Goal: Communication & Community: Answer question/provide support

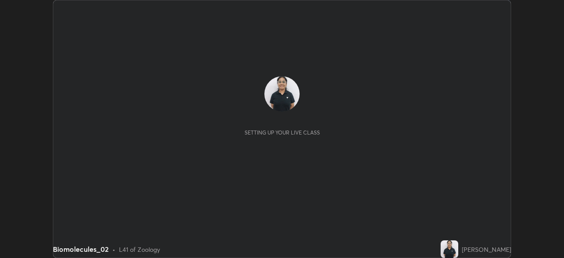
scroll to position [258, 564]
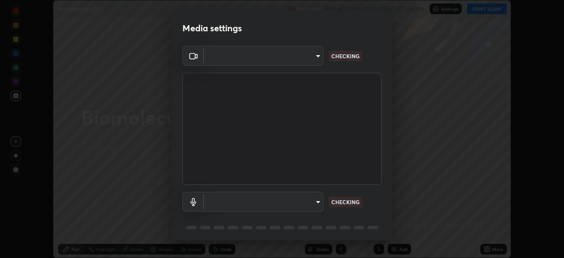
type input "23008043d16b3f933f5d29e9b3769097a1661712bf7e9030f0d00f953f479f19"
type input "ce8bbd661dce354a58a25af5271b3c1bd1d853cc8608d8e3321a5e34fd7f7726"
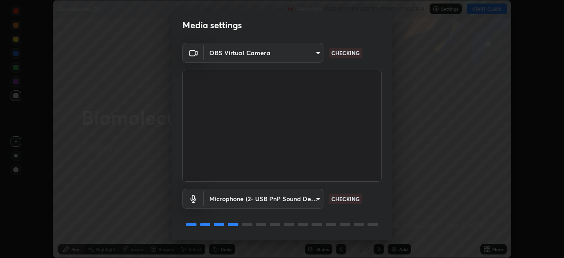
scroll to position [0, 0]
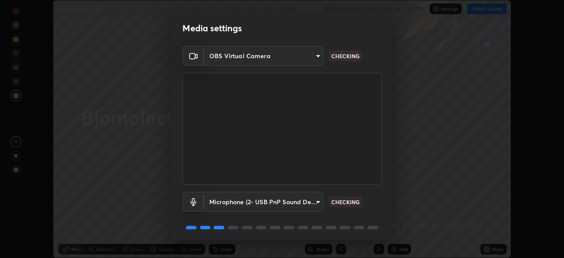
click at [370, 201] on div "Microphone (2- USB PnP Sound Device) (08bb:2902) ce8bbd661dce354a58a25af5271b3c…" at bounding box center [282, 202] width 199 height 20
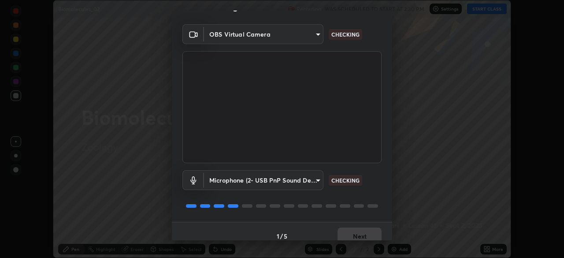
scroll to position [31, 0]
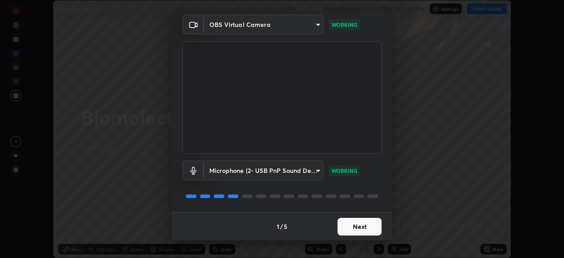
click at [361, 229] on button "Next" at bounding box center [360, 227] width 44 height 18
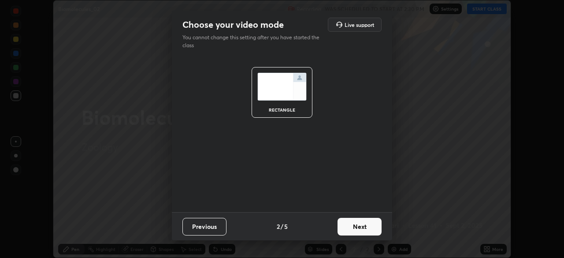
scroll to position [0, 0]
click at [359, 228] on button "Next" at bounding box center [360, 227] width 44 height 18
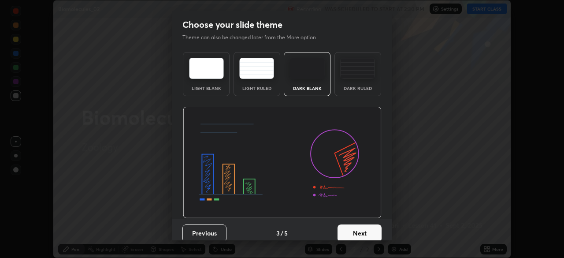
click at [366, 89] on div "Dark Ruled" at bounding box center [357, 88] width 35 height 4
click at [351, 225] on button "Next" at bounding box center [360, 233] width 44 height 18
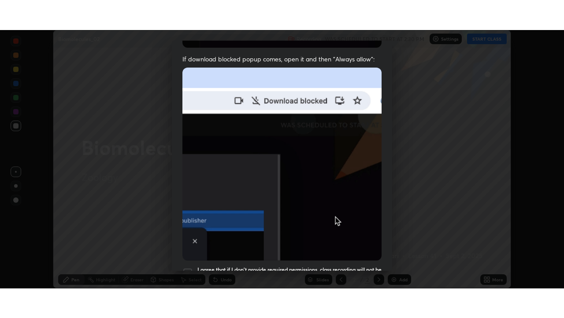
scroll to position [211, 0]
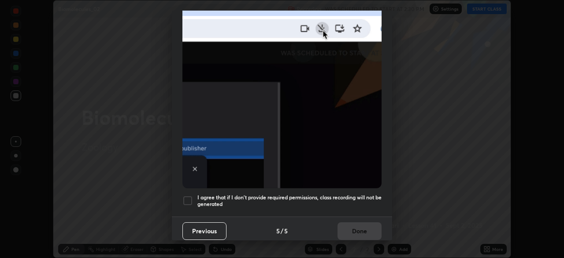
click at [190, 195] on div at bounding box center [188, 200] width 11 height 11
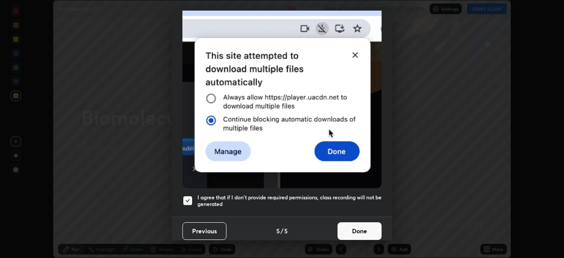
click at [347, 222] on button "Done" at bounding box center [360, 231] width 44 height 18
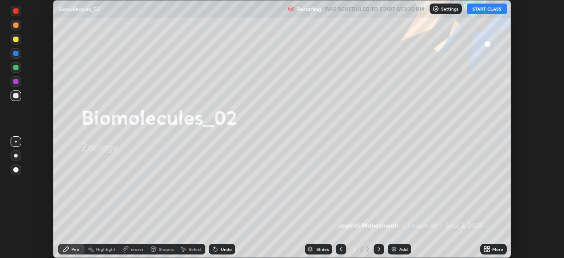
click at [493, 13] on button "START CLASS" at bounding box center [487, 9] width 40 height 11
click at [491, 246] on div "More" at bounding box center [494, 249] width 26 height 11
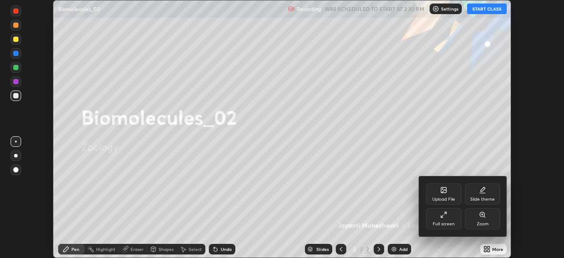
click at [447, 228] on div "Full screen" at bounding box center [443, 218] width 35 height 21
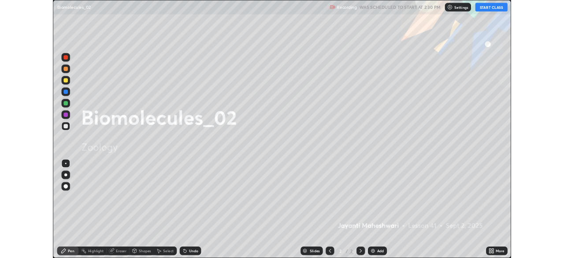
scroll to position [318, 564]
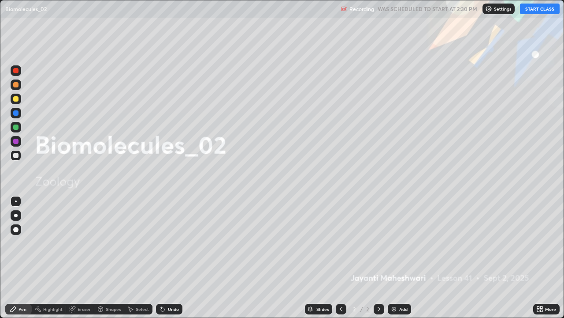
click at [400, 258] on div "Add" at bounding box center [404, 308] width 8 height 4
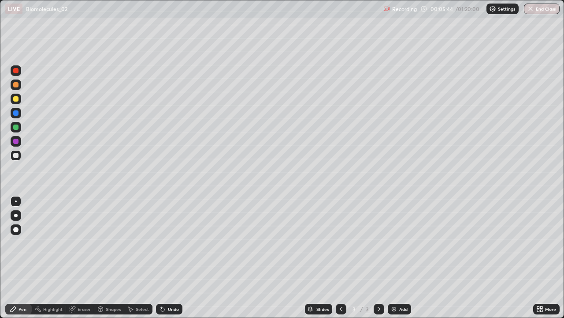
click at [16, 216] on div at bounding box center [16, 215] width 4 height 4
click at [108, 258] on div "Shapes" at bounding box center [113, 308] width 15 height 4
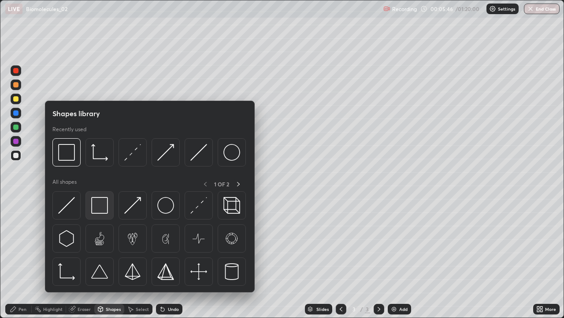
click at [97, 202] on img at bounding box center [99, 205] width 17 height 17
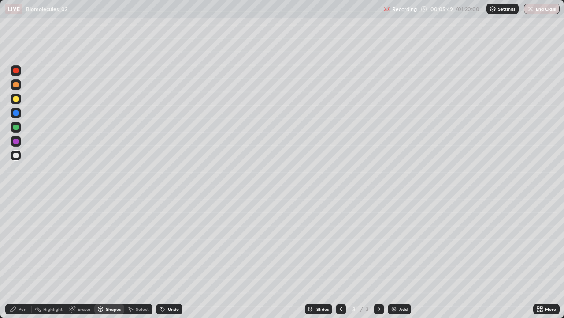
click at [18, 99] on div at bounding box center [15, 98] width 5 height 5
click at [13, 258] on icon at bounding box center [13, 308] width 5 height 5
click at [16, 155] on div at bounding box center [15, 155] width 5 height 5
click at [17, 128] on div at bounding box center [15, 126] width 5 height 5
click at [17, 100] on div at bounding box center [15, 98] width 5 height 5
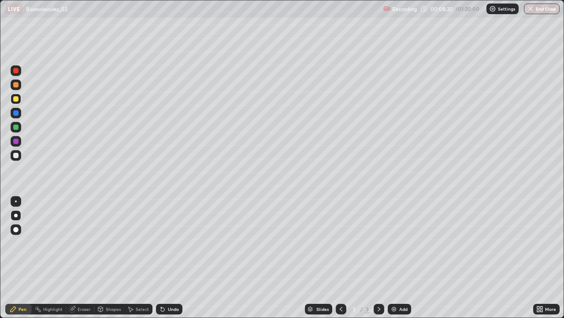
click at [169, 258] on div "Undo" at bounding box center [173, 308] width 11 height 4
click at [172, 258] on div "Undo" at bounding box center [173, 308] width 11 height 4
click at [176, 258] on div "Undo" at bounding box center [173, 308] width 11 height 4
click at [18, 157] on div at bounding box center [15, 155] width 5 height 5
click at [389, 258] on div "Slides 3 / 3 Add" at bounding box center [358, 309] width 351 height 18
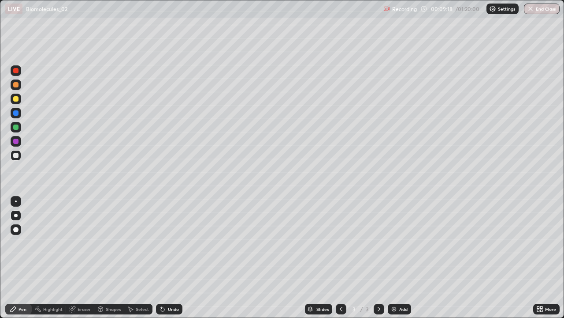
click at [394, 258] on img at bounding box center [394, 308] width 7 height 7
click at [16, 101] on div at bounding box center [15, 98] width 5 height 5
click at [84, 258] on div "Eraser" at bounding box center [84, 308] width 13 height 4
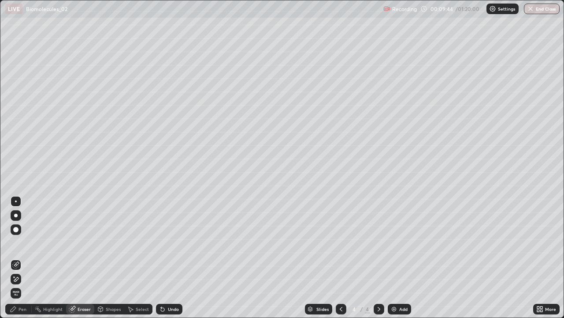
click at [21, 258] on div "Pen" at bounding box center [18, 308] width 26 height 11
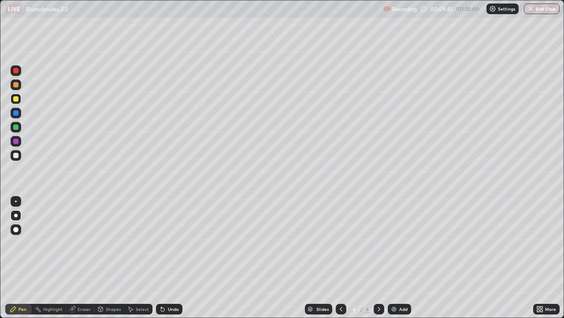
click at [19, 157] on div at bounding box center [16, 155] width 11 height 11
click at [107, 258] on div "Shapes" at bounding box center [109, 308] width 30 height 11
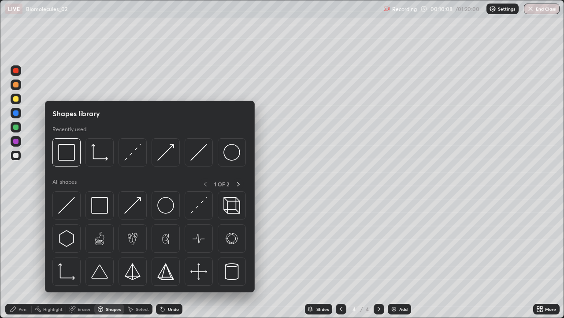
click at [78, 258] on div "Eraser" at bounding box center [84, 308] width 13 height 4
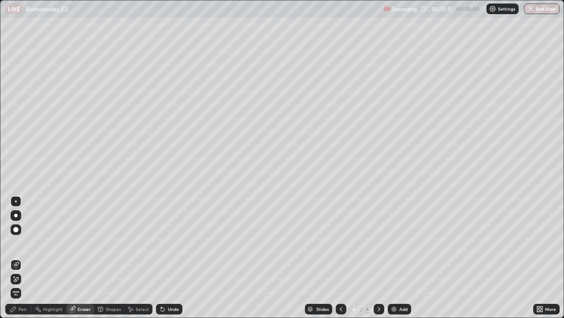
click at [15, 258] on icon at bounding box center [13, 308] width 7 height 7
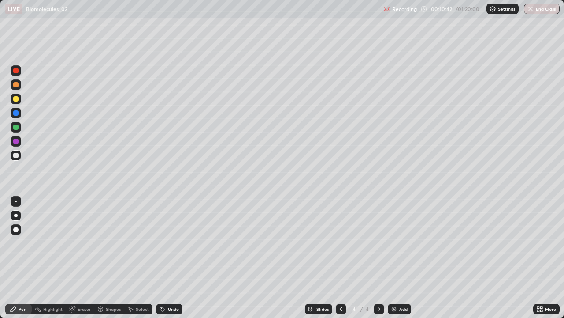
click at [73, 258] on icon at bounding box center [72, 309] width 6 height 6
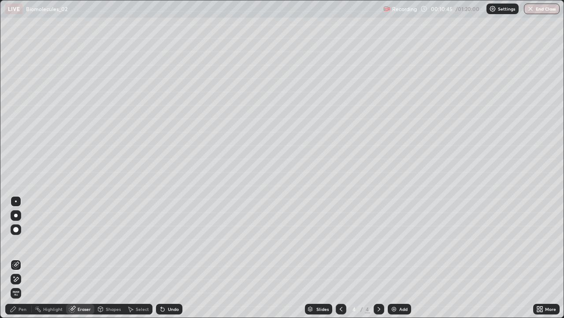
click at [12, 258] on div "Pen" at bounding box center [18, 308] width 26 height 11
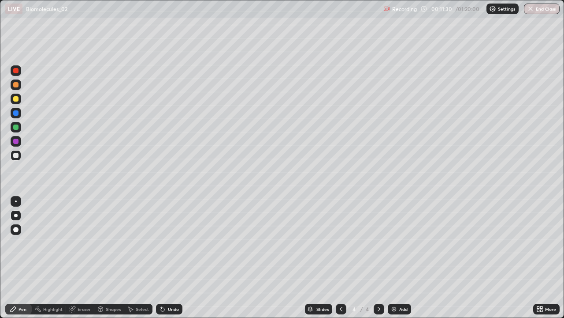
click at [15, 116] on div at bounding box center [16, 113] width 11 height 11
click at [340, 258] on icon at bounding box center [341, 308] width 7 height 7
click at [383, 258] on div at bounding box center [379, 308] width 11 height 11
click at [403, 258] on div "Add" at bounding box center [404, 308] width 8 height 4
click at [344, 258] on div at bounding box center [341, 308] width 11 height 11
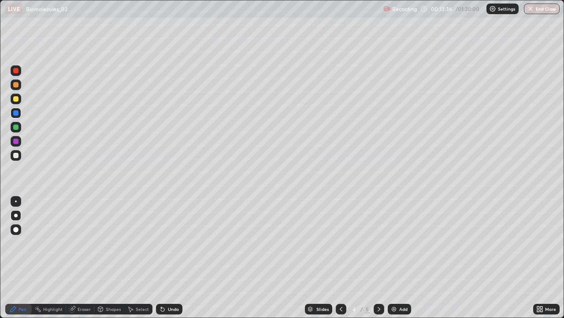
click at [340, 258] on icon at bounding box center [341, 308] width 7 height 7
click at [381, 258] on icon at bounding box center [379, 308] width 7 height 7
click at [379, 258] on icon at bounding box center [379, 308] width 7 height 7
click at [340, 258] on icon at bounding box center [341, 308] width 7 height 7
click at [400, 258] on div "Add" at bounding box center [404, 308] width 8 height 4
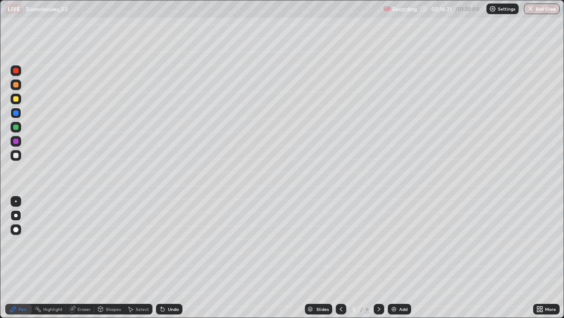
click at [17, 157] on div at bounding box center [15, 155] width 5 height 5
click at [17, 126] on div at bounding box center [15, 126] width 5 height 5
click at [16, 99] on div at bounding box center [15, 98] width 5 height 5
click at [76, 258] on div "Eraser" at bounding box center [80, 308] width 28 height 11
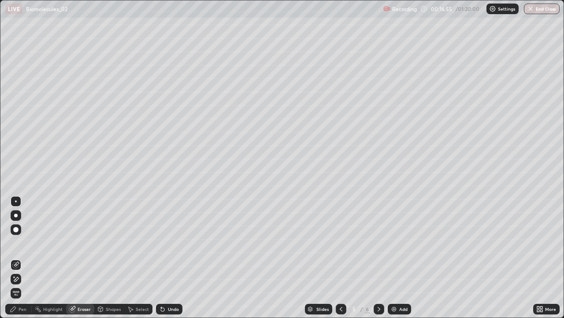
click at [16, 258] on icon at bounding box center [13, 308] width 7 height 7
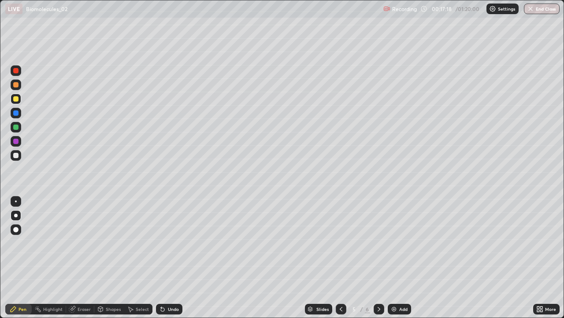
click at [15, 142] on div at bounding box center [15, 140] width 5 height 5
click at [16, 128] on div at bounding box center [15, 126] width 5 height 5
click at [17, 157] on div at bounding box center [15, 155] width 5 height 5
click at [18, 126] on div at bounding box center [15, 126] width 5 height 5
click at [19, 153] on div at bounding box center [16, 155] width 11 height 11
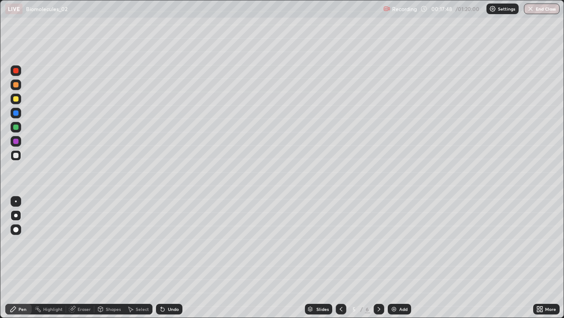
click at [17, 101] on div at bounding box center [15, 98] width 5 height 5
click at [16, 154] on div at bounding box center [15, 155] width 5 height 5
click at [19, 128] on div at bounding box center [16, 127] width 11 height 11
click at [17, 95] on div at bounding box center [16, 98] width 11 height 11
click at [106, 258] on div "Shapes" at bounding box center [113, 308] width 15 height 4
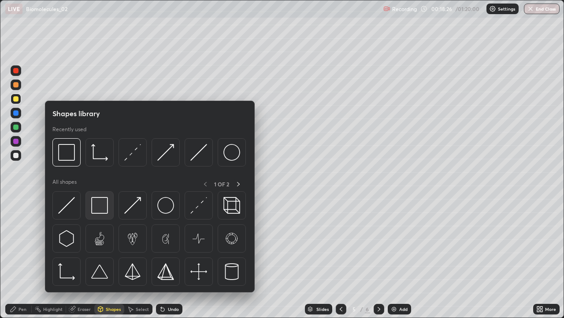
click at [98, 205] on img at bounding box center [99, 205] width 17 height 17
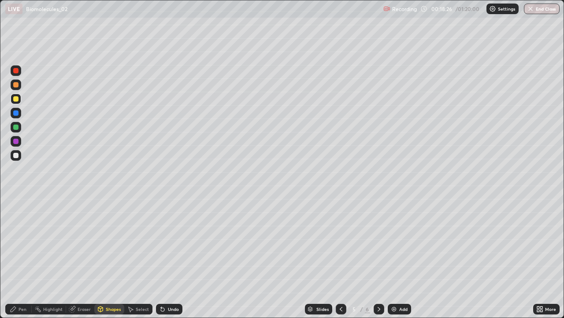
click at [15, 143] on div at bounding box center [15, 140] width 5 height 5
click at [15, 159] on div at bounding box center [16, 155] width 11 height 11
click at [15, 258] on icon at bounding box center [13, 308] width 5 height 5
click at [17, 228] on div at bounding box center [15, 229] width 5 height 5
click at [17, 102] on div at bounding box center [16, 98] width 11 height 11
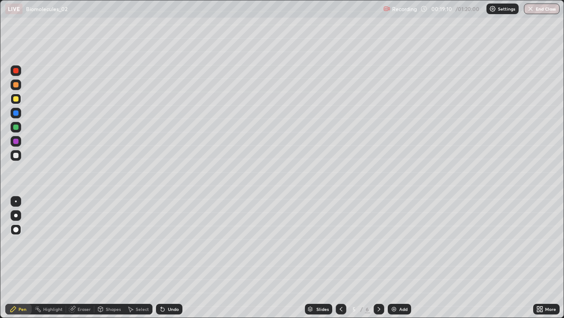
click at [11, 258] on icon at bounding box center [13, 308] width 7 height 7
click at [15, 156] on div at bounding box center [15, 155] width 5 height 5
click at [402, 258] on div "Add" at bounding box center [404, 308] width 8 height 4
click at [106, 258] on div "Shapes" at bounding box center [113, 308] width 15 height 4
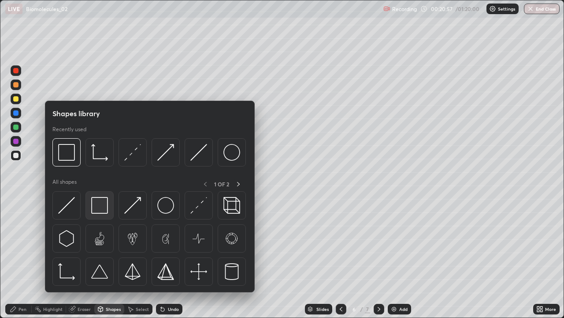
click at [100, 205] on img at bounding box center [99, 205] width 17 height 17
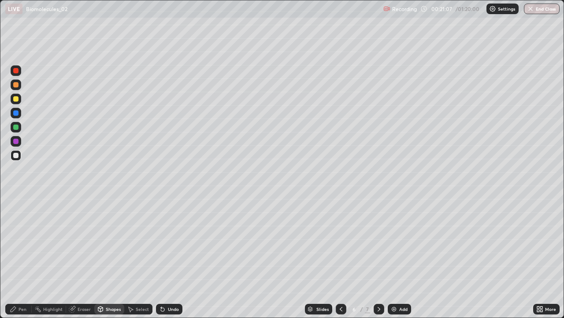
click at [16, 99] on div at bounding box center [15, 98] width 5 height 5
click at [172, 258] on div "Undo" at bounding box center [173, 308] width 11 height 4
click at [16, 258] on icon at bounding box center [13, 308] width 7 height 7
click at [72, 258] on icon at bounding box center [72, 309] width 6 height 6
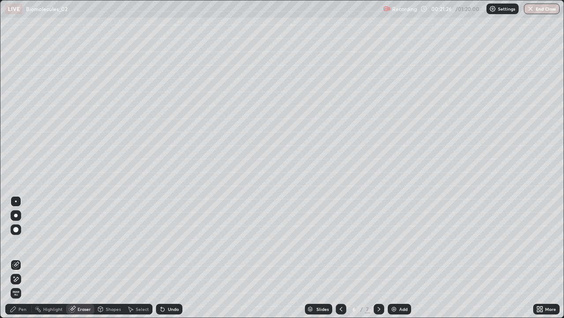
click at [22, 258] on div "Pen" at bounding box center [23, 308] width 8 height 4
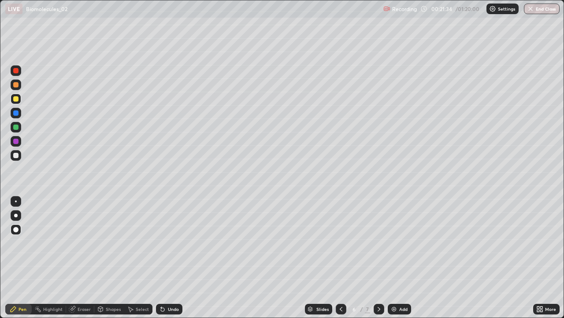
click at [17, 129] on div at bounding box center [15, 126] width 5 height 5
click at [15, 156] on div at bounding box center [15, 155] width 5 height 5
click at [15, 102] on div at bounding box center [16, 98] width 11 height 11
click at [12, 215] on div at bounding box center [16, 215] width 11 height 11
click at [400, 258] on div "Add" at bounding box center [404, 308] width 8 height 4
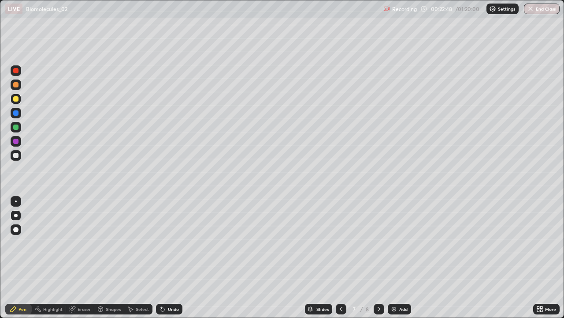
click at [340, 258] on icon at bounding box center [341, 308] width 7 height 7
click at [18, 154] on div at bounding box center [15, 155] width 5 height 5
click at [18, 85] on div at bounding box center [15, 84] width 5 height 5
click at [15, 115] on div at bounding box center [15, 112] width 5 height 5
click at [18, 227] on div at bounding box center [16, 229] width 11 height 11
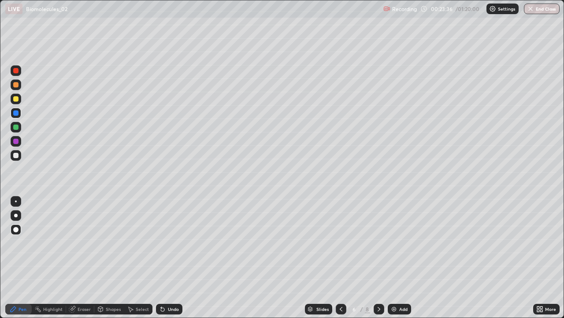
click at [16, 84] on div at bounding box center [15, 84] width 5 height 5
click at [15, 156] on div at bounding box center [15, 155] width 5 height 5
click at [15, 127] on div at bounding box center [15, 126] width 5 height 5
click at [18, 156] on div at bounding box center [15, 155] width 5 height 5
click at [16, 201] on div at bounding box center [16, 201] width 2 height 2
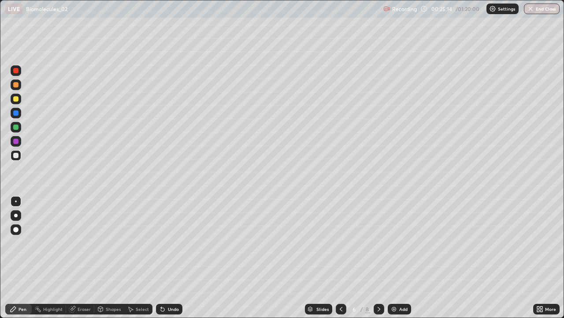
click at [17, 228] on div at bounding box center [15, 229] width 5 height 5
click at [17, 72] on div at bounding box center [15, 70] width 5 height 5
click at [403, 258] on div "Add" at bounding box center [404, 308] width 8 height 4
click at [16, 215] on div at bounding box center [16, 215] width 4 height 4
click at [15, 154] on div at bounding box center [15, 155] width 5 height 5
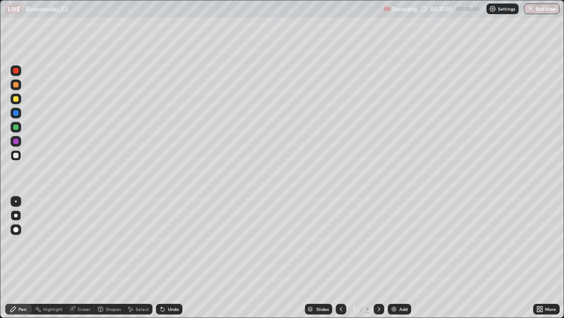
click at [105, 258] on div "Shapes" at bounding box center [109, 308] width 30 height 11
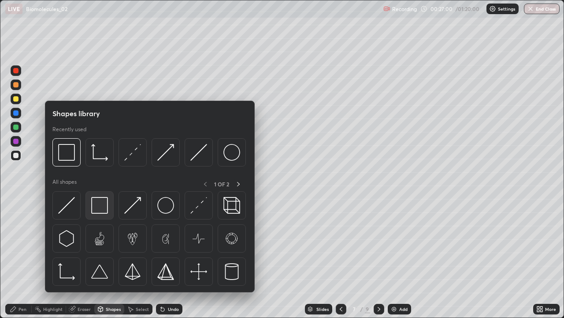
click at [94, 206] on img at bounding box center [99, 205] width 17 height 17
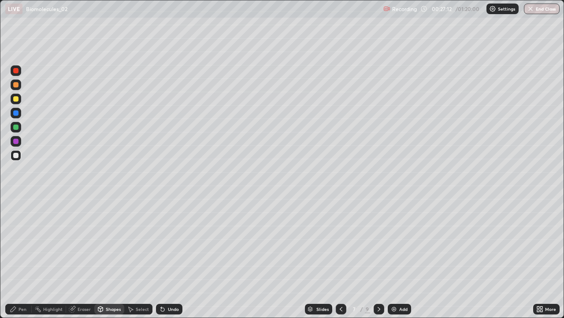
click at [16, 258] on icon at bounding box center [13, 308] width 5 height 5
click at [15, 127] on div at bounding box center [15, 126] width 5 height 5
click at [17, 103] on div at bounding box center [16, 98] width 11 height 11
click at [17, 157] on div at bounding box center [15, 155] width 5 height 5
click at [336, 258] on div at bounding box center [341, 308] width 11 height 11
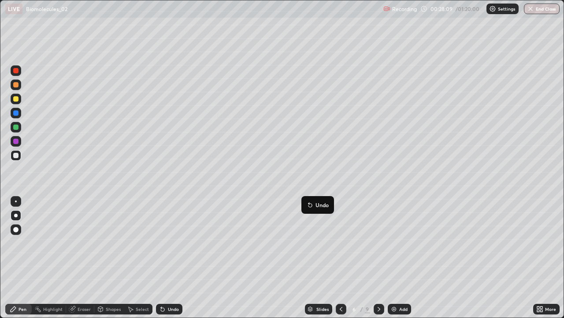
click at [378, 258] on icon at bounding box center [379, 308] width 7 height 7
click at [14, 99] on div at bounding box center [15, 98] width 5 height 5
click at [15, 158] on div at bounding box center [16, 155] width 11 height 11
click at [16, 100] on div at bounding box center [15, 98] width 5 height 5
click at [168, 258] on div "Undo" at bounding box center [173, 308] width 11 height 4
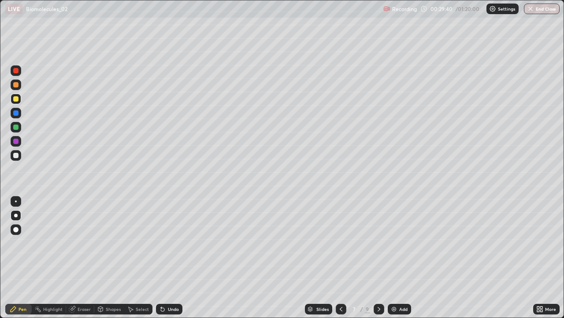
click at [168, 258] on div "Undo" at bounding box center [173, 308] width 11 height 4
click at [170, 258] on div "Undo" at bounding box center [173, 308] width 11 height 4
click at [171, 258] on div "Undo" at bounding box center [173, 308] width 11 height 4
click at [13, 159] on div at bounding box center [16, 155] width 11 height 11
click at [168, 258] on div "Undo" at bounding box center [173, 308] width 11 height 4
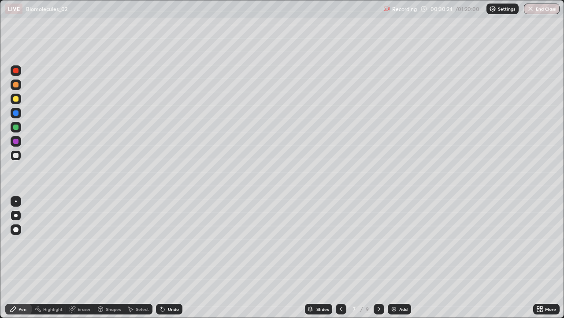
click at [16, 129] on div at bounding box center [15, 126] width 5 height 5
click at [17, 99] on div at bounding box center [15, 98] width 5 height 5
click at [12, 157] on div at bounding box center [16, 155] width 11 height 11
click at [16, 103] on div at bounding box center [16, 98] width 11 height 11
click at [16, 156] on div at bounding box center [15, 155] width 5 height 5
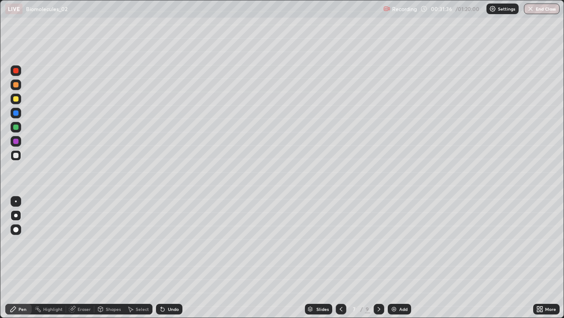
click at [16, 102] on div at bounding box center [16, 98] width 11 height 11
click at [14, 155] on div at bounding box center [15, 155] width 5 height 5
click at [19, 99] on div at bounding box center [16, 98] width 11 height 11
click at [17, 157] on div at bounding box center [16, 155] width 11 height 11
click at [400, 258] on div "Add" at bounding box center [404, 308] width 8 height 4
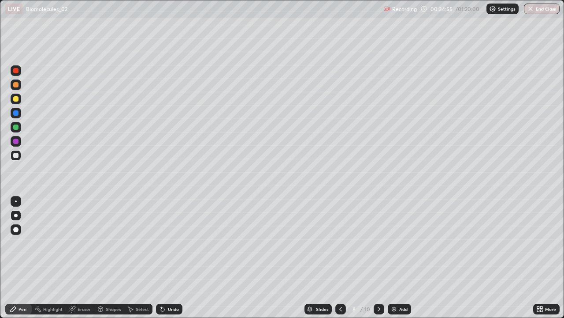
click at [18, 98] on div at bounding box center [15, 98] width 5 height 5
click at [15, 127] on div at bounding box center [15, 126] width 5 height 5
click at [17, 99] on div at bounding box center [15, 98] width 5 height 5
click at [16, 156] on div at bounding box center [15, 155] width 5 height 5
click at [87, 258] on div "Eraser" at bounding box center [84, 308] width 13 height 4
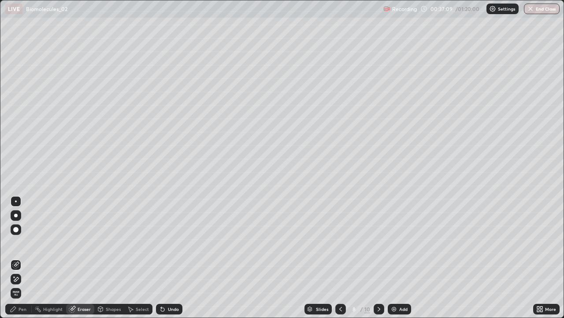
click at [19, 258] on div "Pen" at bounding box center [23, 308] width 8 height 4
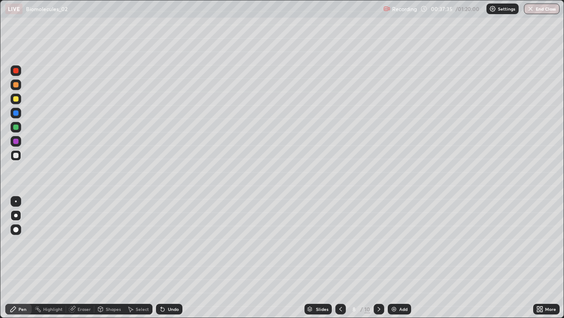
click at [340, 258] on icon at bounding box center [340, 308] width 7 height 7
click at [18, 128] on div at bounding box center [15, 126] width 5 height 5
click at [15, 85] on div at bounding box center [15, 84] width 5 height 5
click at [82, 258] on div "Eraser" at bounding box center [84, 308] width 13 height 4
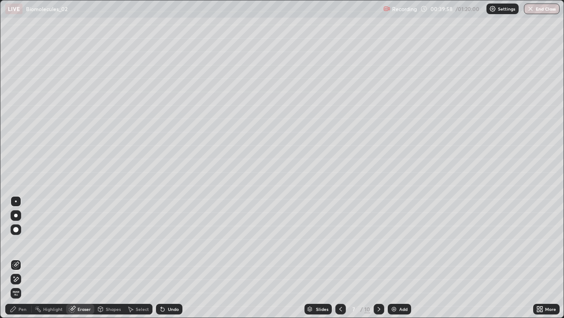
click at [16, 258] on icon at bounding box center [16, 278] width 5 height 4
click at [399, 258] on div "Add" at bounding box center [399, 308] width 23 height 11
click at [23, 258] on div "Pen" at bounding box center [18, 308] width 26 height 11
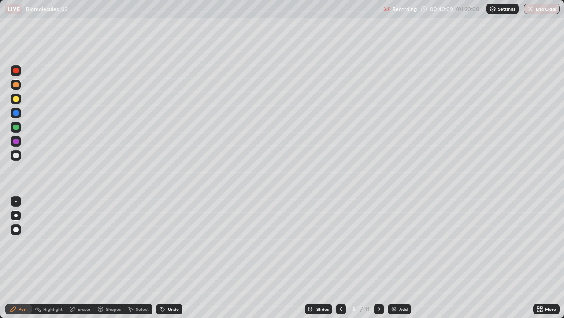
click at [15, 156] on div at bounding box center [15, 155] width 5 height 5
click at [106, 258] on div "Shapes" at bounding box center [113, 308] width 15 height 4
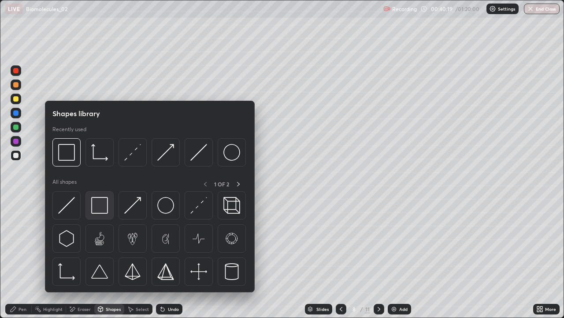
click at [105, 205] on img at bounding box center [99, 205] width 17 height 17
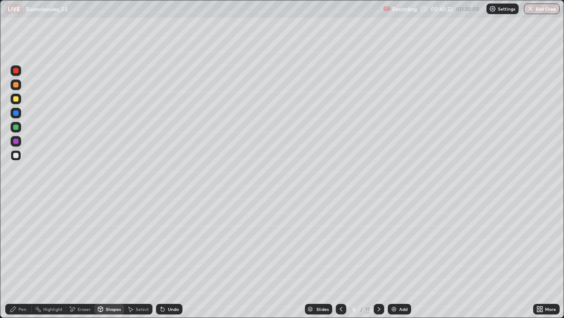
click at [19, 98] on div at bounding box center [16, 98] width 11 height 11
click at [21, 258] on div "Pen" at bounding box center [23, 308] width 8 height 4
click at [16, 127] on div at bounding box center [15, 126] width 5 height 5
click at [20, 99] on div at bounding box center [16, 98] width 11 height 11
click at [16, 128] on div at bounding box center [15, 126] width 5 height 5
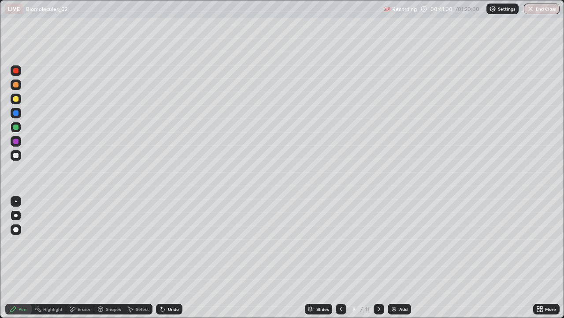
click at [16, 155] on div at bounding box center [15, 155] width 5 height 5
click at [16, 99] on div at bounding box center [15, 98] width 5 height 5
click at [82, 258] on div "Eraser" at bounding box center [84, 308] width 13 height 4
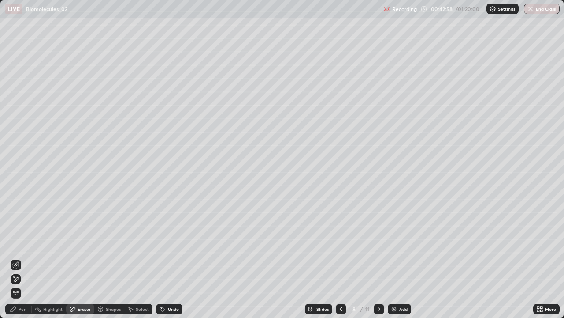
click at [16, 258] on icon at bounding box center [13, 308] width 7 height 7
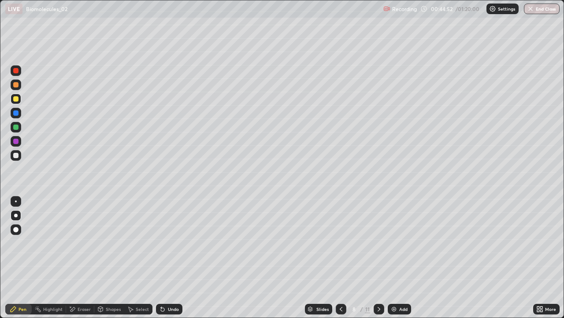
click at [400, 258] on div "Add" at bounding box center [404, 308] width 8 height 4
click at [17, 155] on div at bounding box center [15, 155] width 5 height 5
click at [108, 258] on div "Shapes" at bounding box center [113, 308] width 15 height 4
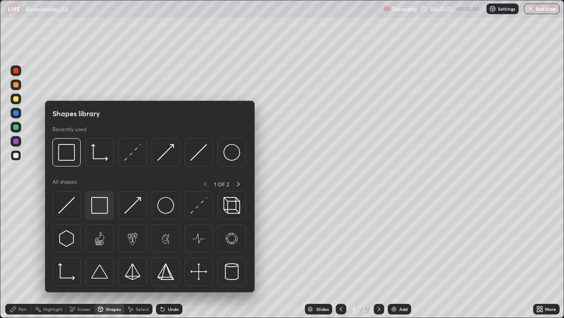
click at [96, 208] on img at bounding box center [99, 205] width 17 height 17
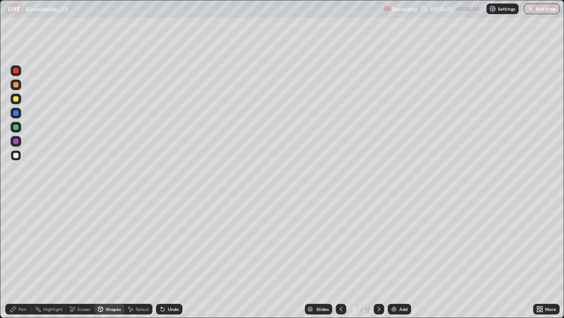
click at [19, 128] on div at bounding box center [16, 127] width 11 height 11
click at [17, 258] on div "Pen" at bounding box center [18, 308] width 26 height 11
click at [14, 104] on div at bounding box center [16, 98] width 11 height 11
click at [16, 155] on div at bounding box center [15, 155] width 5 height 5
click at [395, 258] on img at bounding box center [394, 308] width 7 height 7
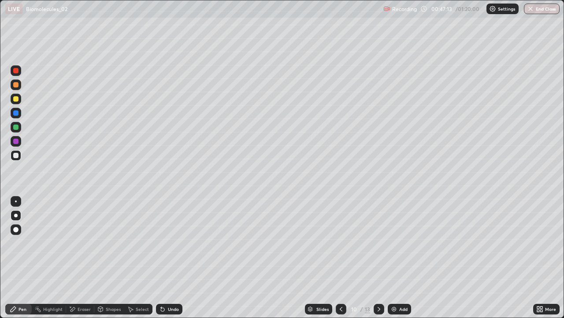
click at [18, 128] on div at bounding box center [15, 126] width 5 height 5
click at [161, 258] on icon at bounding box center [161, 306] width 1 height 1
click at [16, 158] on div at bounding box center [16, 155] width 11 height 11
click at [171, 258] on div "Undo" at bounding box center [173, 308] width 11 height 4
click at [340, 258] on icon at bounding box center [341, 308] width 7 height 7
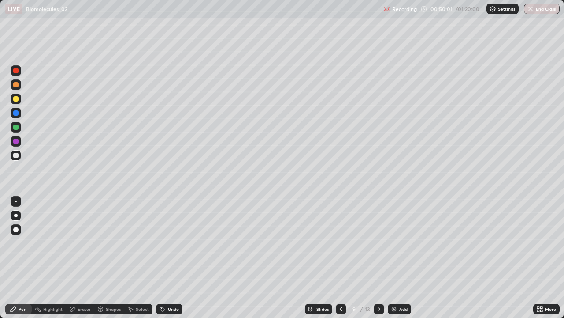
click at [378, 258] on icon at bounding box center [379, 308] width 7 height 7
click at [15, 100] on div at bounding box center [15, 98] width 5 height 5
click at [399, 258] on div "Add" at bounding box center [399, 308] width 23 height 11
click at [19, 159] on div at bounding box center [16, 155] width 11 height 11
click at [19, 126] on div at bounding box center [16, 127] width 11 height 11
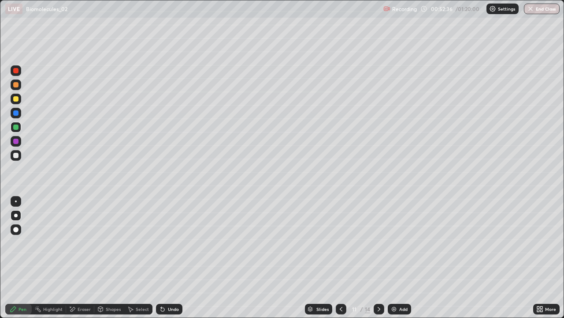
click at [15, 156] on div at bounding box center [15, 155] width 5 height 5
click at [17, 141] on div at bounding box center [15, 140] width 5 height 5
click at [15, 156] on div at bounding box center [15, 155] width 5 height 5
click at [16, 115] on div at bounding box center [15, 112] width 5 height 5
click at [163, 258] on icon at bounding box center [162, 308] width 7 height 7
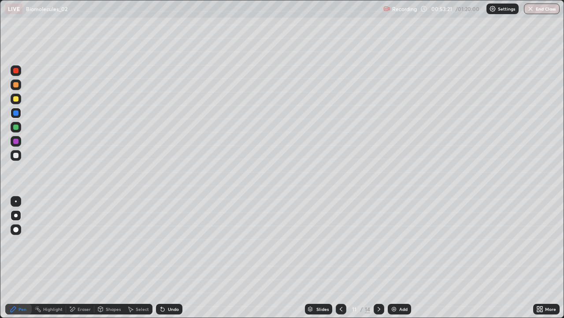
click at [164, 258] on div "Undo" at bounding box center [169, 308] width 26 height 11
click at [164, 258] on icon at bounding box center [162, 308] width 7 height 7
click at [163, 258] on icon at bounding box center [163, 309] width 4 height 4
click at [15, 156] on div at bounding box center [15, 155] width 5 height 5
click at [341, 258] on icon at bounding box center [341, 308] width 3 height 4
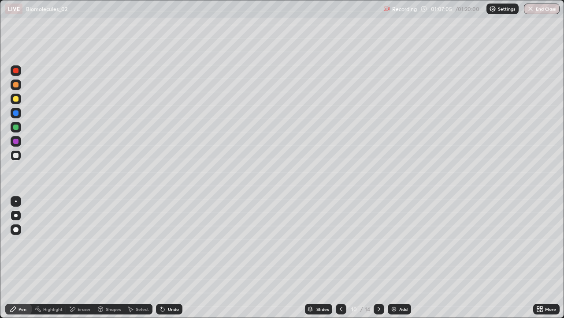
click at [378, 258] on icon at bounding box center [379, 308] width 7 height 7
click at [379, 258] on div at bounding box center [379, 308] width 11 height 11
click at [340, 258] on icon at bounding box center [341, 308] width 3 height 4
click at [341, 258] on icon at bounding box center [341, 308] width 7 height 7
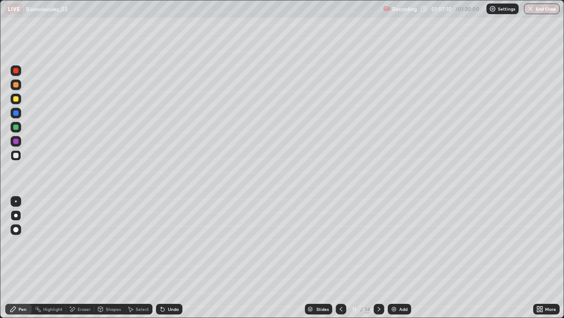
click at [339, 258] on icon at bounding box center [341, 308] width 7 height 7
click at [379, 258] on icon at bounding box center [379, 308] width 7 height 7
click at [378, 258] on icon at bounding box center [379, 308] width 7 height 7
click at [379, 258] on icon at bounding box center [379, 308] width 7 height 7
click at [378, 258] on icon at bounding box center [379, 308] width 7 height 7
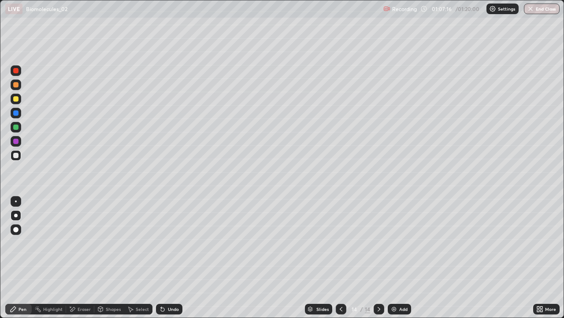
click at [342, 258] on div at bounding box center [341, 309] width 11 height 18
click at [340, 258] on icon at bounding box center [341, 308] width 7 height 7
click at [397, 258] on div "Add" at bounding box center [399, 308] width 23 height 11
click at [15, 97] on div at bounding box center [15, 98] width 5 height 5
click at [104, 258] on div "Shapes" at bounding box center [109, 308] width 30 height 11
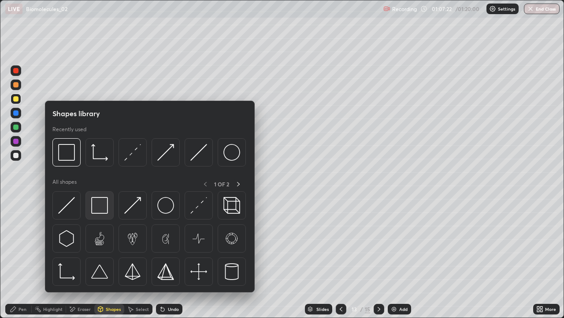
click at [101, 202] on img at bounding box center [99, 205] width 17 height 17
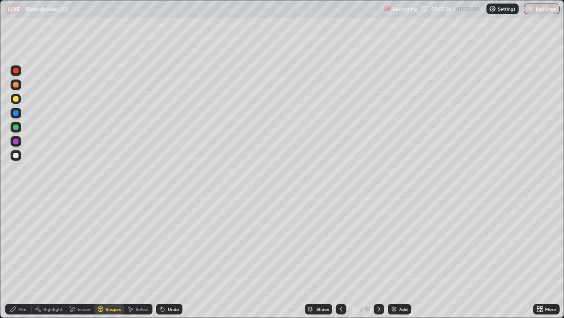
click at [17, 258] on div "Pen" at bounding box center [18, 308] width 26 height 11
click at [20, 157] on div at bounding box center [16, 155] width 11 height 11
click at [168, 258] on div "Undo" at bounding box center [173, 308] width 11 height 4
click at [171, 258] on div "Undo" at bounding box center [173, 308] width 11 height 4
click at [16, 127] on div at bounding box center [15, 126] width 5 height 5
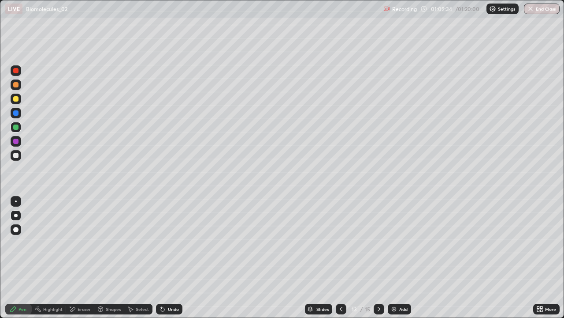
click at [404, 258] on div "Add" at bounding box center [404, 308] width 8 height 4
click at [16, 155] on div at bounding box center [15, 155] width 5 height 5
click at [340, 258] on icon at bounding box center [341, 308] width 7 height 7
click at [396, 258] on img at bounding box center [394, 308] width 7 height 7
click at [106, 258] on div "Shapes" at bounding box center [113, 308] width 15 height 4
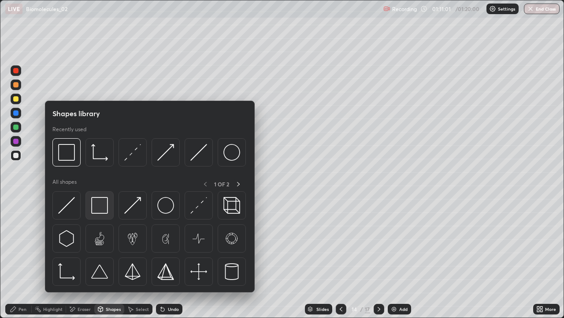
click at [105, 202] on img at bounding box center [99, 205] width 17 height 17
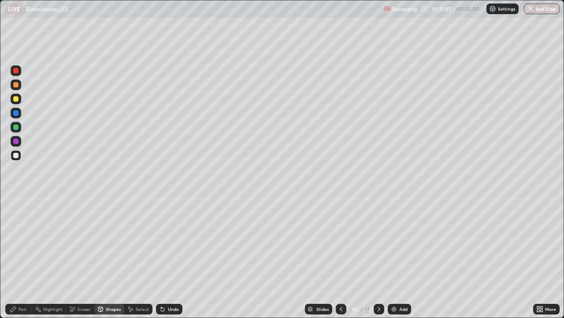
click at [19, 113] on div at bounding box center [16, 113] width 11 height 11
click at [19, 131] on div at bounding box center [16, 127] width 11 height 11
click at [19, 258] on div "Pen" at bounding box center [23, 308] width 8 height 4
click at [15, 100] on div at bounding box center [15, 98] width 5 height 5
click at [177, 258] on div "Undo" at bounding box center [173, 308] width 11 height 4
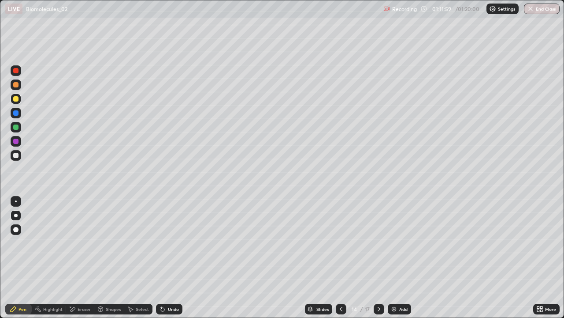
click at [15, 156] on div at bounding box center [15, 155] width 5 height 5
click at [20, 83] on div at bounding box center [16, 84] width 11 height 11
click at [394, 258] on img at bounding box center [394, 308] width 7 height 7
click at [17, 155] on div at bounding box center [15, 155] width 5 height 5
click at [15, 128] on div at bounding box center [15, 126] width 5 height 5
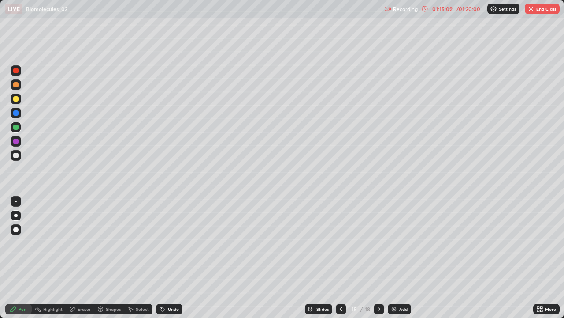
click at [18, 100] on div at bounding box center [15, 98] width 5 height 5
click at [78, 258] on div "Eraser" at bounding box center [84, 308] width 13 height 4
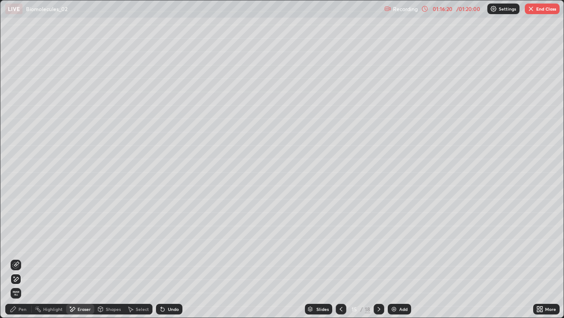
click at [20, 258] on div "Pen" at bounding box center [23, 308] width 8 height 4
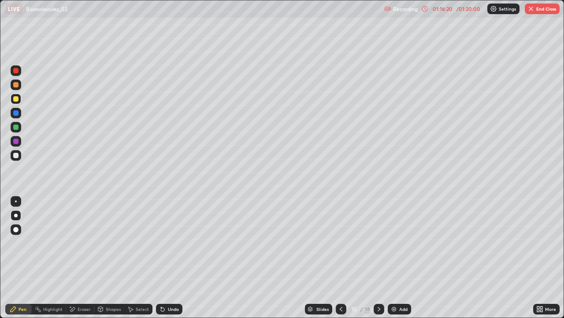
click at [17, 160] on div at bounding box center [16, 155] width 11 height 11
click at [77, 258] on div "Eraser" at bounding box center [80, 308] width 28 height 11
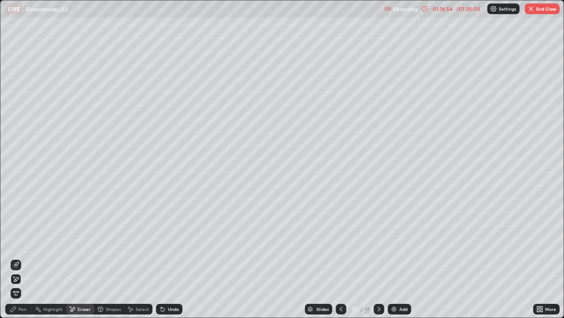
click at [18, 258] on div "Pen" at bounding box center [18, 308] width 26 height 11
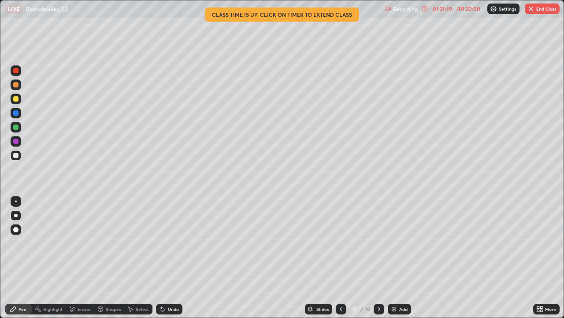
click at [533, 11] on img "button" at bounding box center [531, 8] width 7 height 7
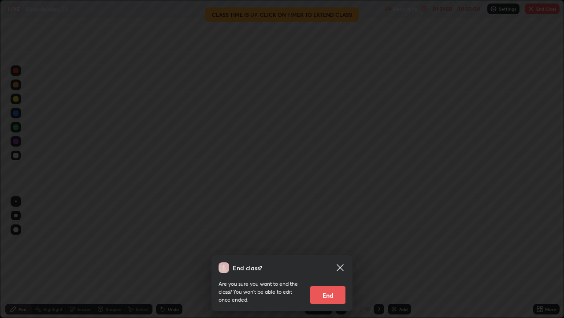
click at [323, 258] on button "End" at bounding box center [327, 295] width 35 height 18
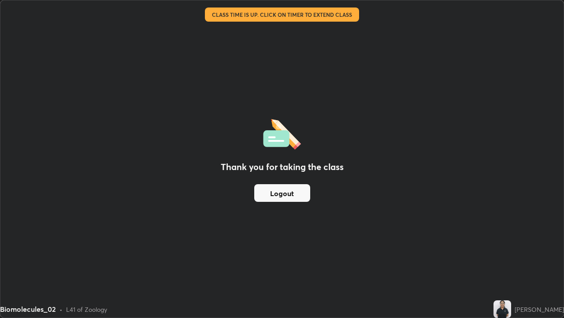
click at [280, 190] on button "Logout" at bounding box center [282, 193] width 56 height 18
click at [285, 193] on button "Logout" at bounding box center [282, 193] width 56 height 18
click at [280, 191] on button "Logout" at bounding box center [282, 193] width 56 height 18
click at [284, 194] on button "Logout" at bounding box center [282, 193] width 56 height 18
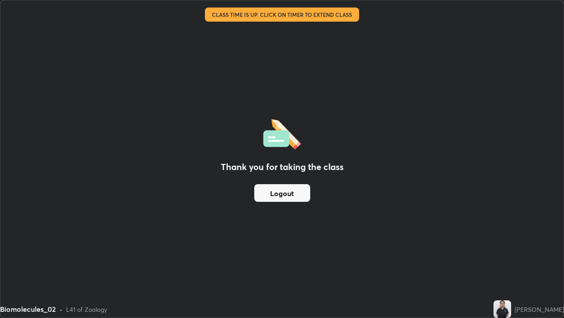
click at [284, 194] on button "Logout" at bounding box center [282, 193] width 56 height 18
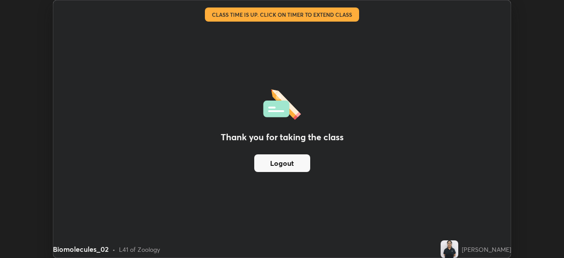
scroll to position [43840, 43534]
click at [292, 157] on button "Logout" at bounding box center [282, 163] width 56 height 18
click at [443, 250] on img at bounding box center [450, 249] width 18 height 18
click at [293, 168] on button "Logout" at bounding box center [282, 163] width 56 height 18
click at [297, 165] on button "Logout" at bounding box center [282, 163] width 56 height 18
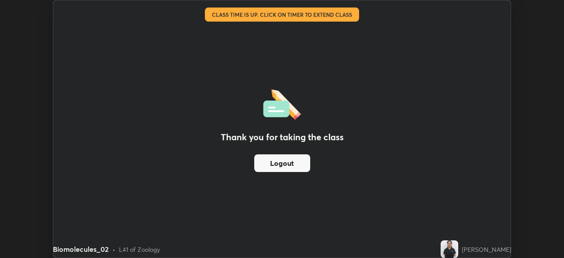
click at [303, 167] on button "Logout" at bounding box center [282, 163] width 56 height 18
click at [306, 158] on button "Logout" at bounding box center [282, 163] width 56 height 18
